Goal: Navigation & Orientation: Find specific page/section

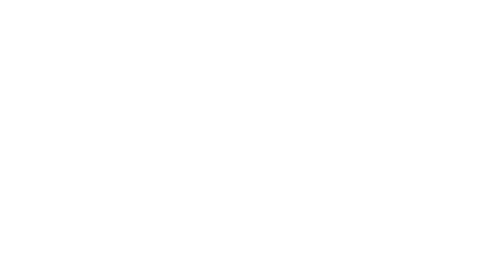
click at [141, 130] on body at bounding box center [244, 139] width 489 height 279
